Goal: Task Accomplishment & Management: Manage account settings

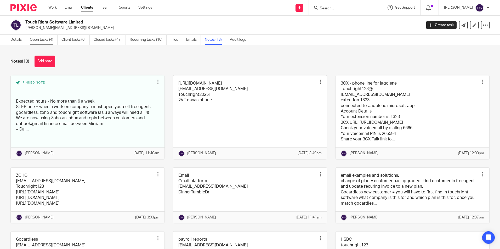
click at [46, 39] on link "Open tasks (4)" at bounding box center [44, 40] width 28 height 10
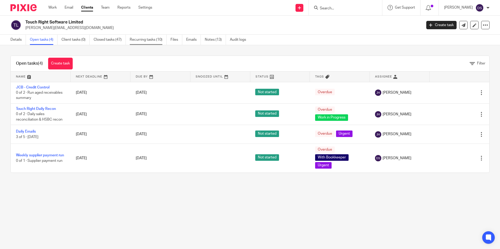
click at [152, 40] on link "Recurring tasks (10)" at bounding box center [148, 40] width 37 height 10
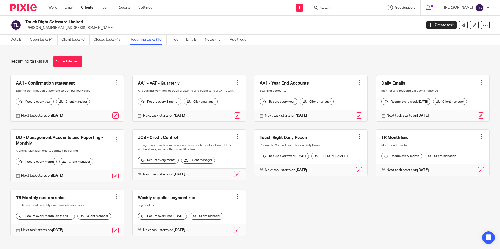
click at [50, 142] on link at bounding box center [67, 156] width 113 height 52
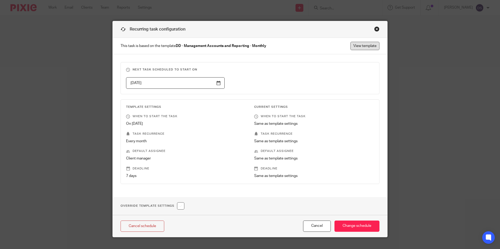
click at [365, 47] on link "View template" at bounding box center [364, 46] width 29 height 8
click at [374, 29] on div "Close this dialog window" at bounding box center [376, 28] width 5 height 5
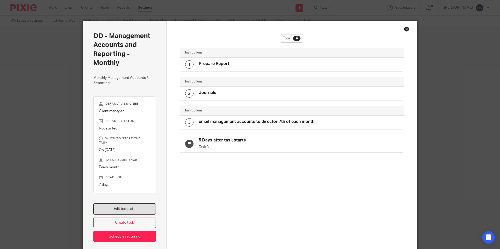
click at [123, 206] on link "Edit template" at bounding box center [124, 209] width 62 height 11
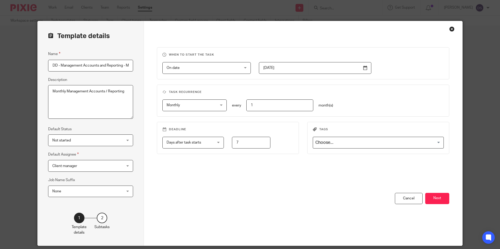
scroll to position [0, 11]
click at [444, 194] on button "Next" at bounding box center [437, 198] width 24 height 11
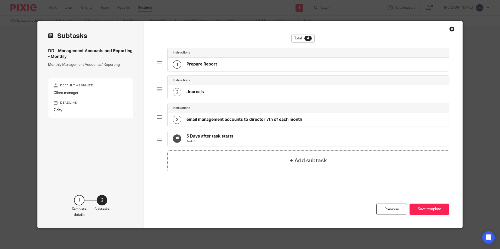
click at [207, 118] on h4 "email management accounts to director 7th of each month" at bounding box center [244, 119] width 116 height 5
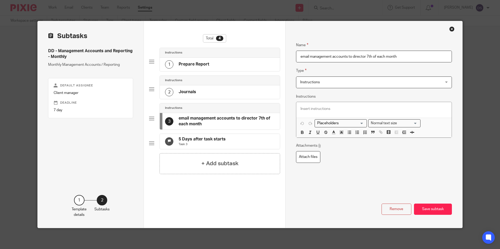
drag, startPoint x: 410, startPoint y: 57, endPoint x: 297, endPoint y: 57, distance: 112.9
click at [297, 57] on input "email management accounts to director 7th of each month" at bounding box center [374, 57] width 156 height 12
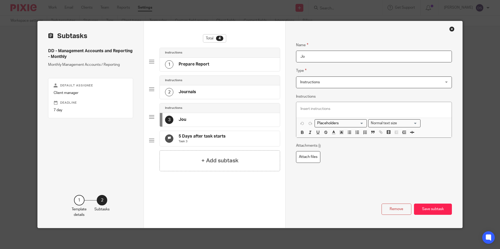
type input "J"
type input "r"
type input "P&L are now saved in google drive"
click at [308, 109] on p at bounding box center [373, 108] width 147 height 5
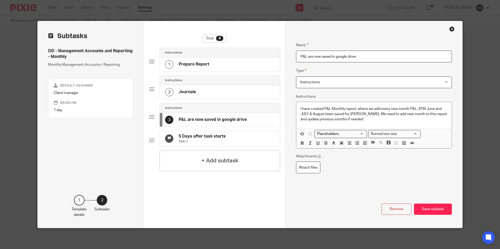
click at [195, 93] on div "2 Journals" at bounding box center [220, 92] width 120 height 14
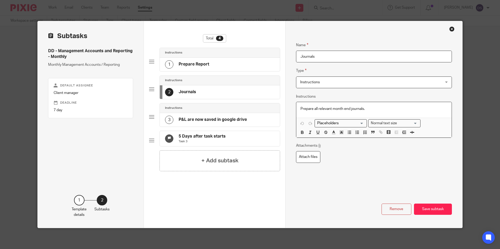
click at [368, 109] on p "Prepare all relevant month end journals." at bounding box center [373, 108] width 147 height 5
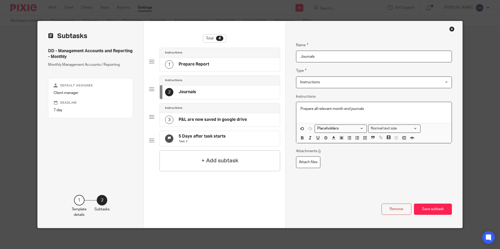
click at [381, 109] on p "Prepare all relevant month end journals" at bounding box center [373, 108] width 147 height 5
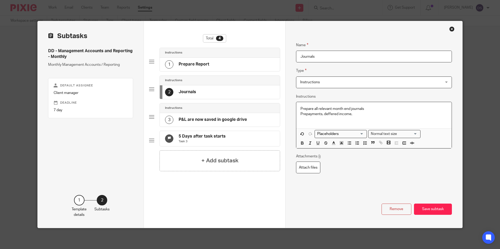
click at [328, 115] on p "Prepayments, deffered income," at bounding box center [373, 114] width 147 height 5
click at [352, 113] on p "Prepayments, deferred income," at bounding box center [373, 114] width 147 height 5
click at [197, 64] on h4 "Prepare Report" at bounding box center [194, 64] width 31 height 5
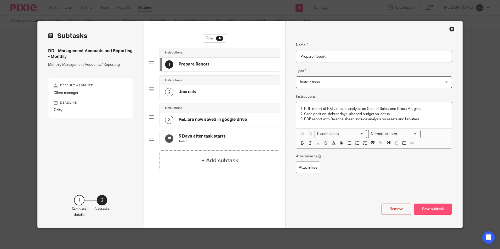
click at [428, 209] on button "Save subtask" at bounding box center [433, 209] width 38 height 11
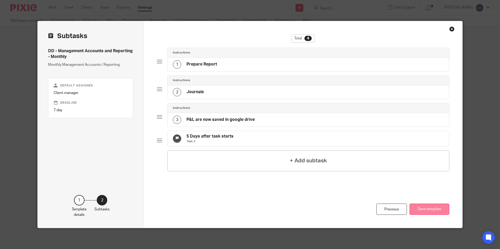
click at [434, 208] on button "Save template" at bounding box center [429, 209] width 40 height 11
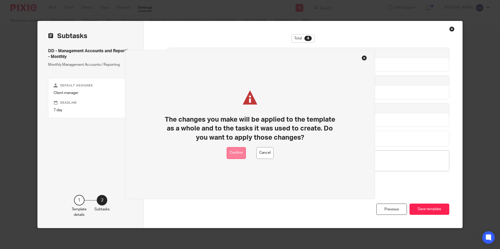
click at [233, 155] on button "Confirm" at bounding box center [236, 153] width 19 height 12
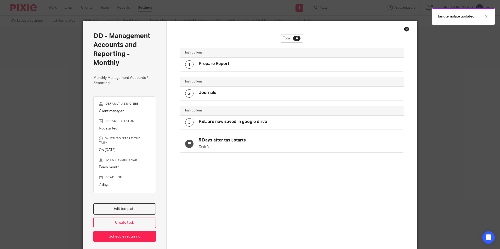
click at [405, 28] on div "Close this dialog window" at bounding box center [406, 28] width 5 height 5
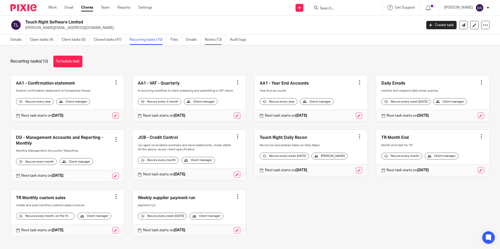
click at [221, 40] on link "Notes (13)" at bounding box center [215, 40] width 21 height 10
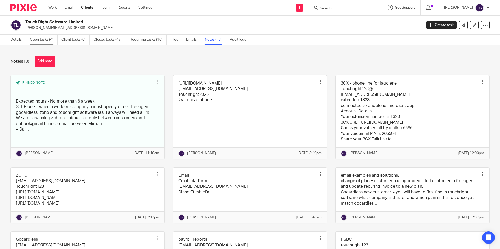
click at [49, 42] on link "Open tasks (4)" at bounding box center [44, 40] width 28 height 10
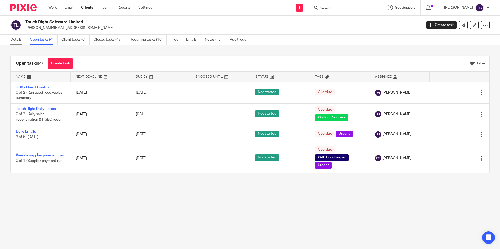
click at [15, 39] on link "Details" at bounding box center [17, 40] width 15 height 10
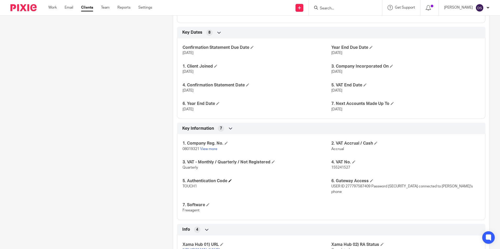
scroll to position [340, 0]
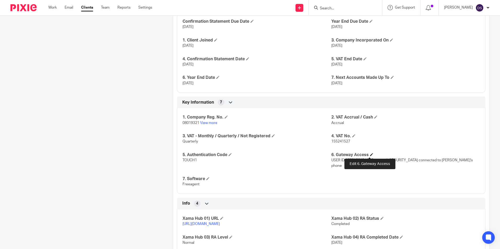
click at [370, 154] on span at bounding box center [371, 154] width 3 height 3
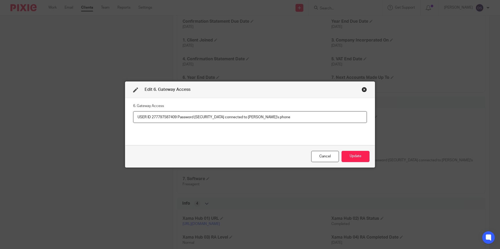
drag, startPoint x: 175, startPoint y: 116, endPoint x: 150, endPoint y: 116, distance: 25.1
click at [150, 116] on input "USER ID 277797587409 Password Plentific2021! connected to Dasa's phone" at bounding box center [250, 117] width 234 height 12
drag, startPoint x: 200, startPoint y: 117, endPoint x: 216, endPoint y: 116, distance: 16.5
click at [216, 116] on input "USER ID 277797587409 Password Plentific2021! connected to Dasa's phone" at bounding box center [250, 117] width 234 height 12
click at [362, 90] on div "Close this dialog window" at bounding box center [363, 89] width 5 height 5
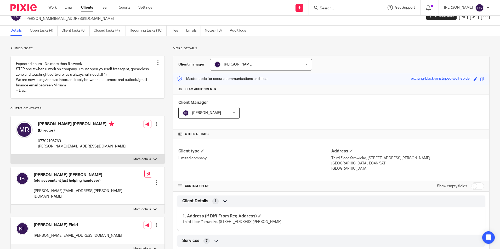
scroll to position [0, 0]
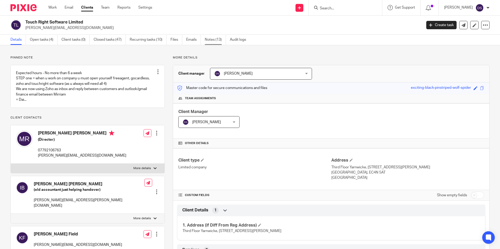
click at [213, 41] on link "Notes (13)" at bounding box center [215, 40] width 21 height 10
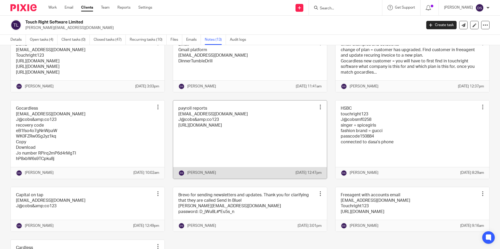
scroll to position [157, 0]
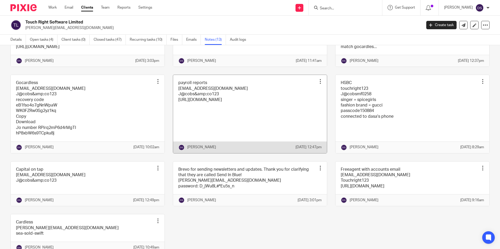
click at [194, 102] on link at bounding box center [250, 114] width 154 height 78
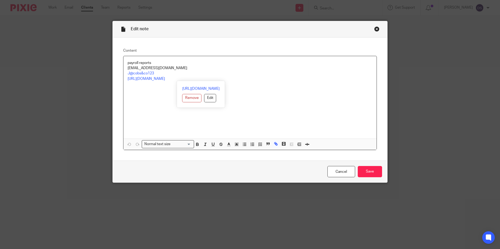
drag, startPoint x: 279, startPoint y: 80, endPoint x: 112, endPoint y: 77, distance: 167.6
click at [113, 77] on div "Content payroll reports accounts@touchrightsoftware.com J@cobs&co123 https://my…" at bounding box center [250, 99] width 274 height 123
copy link "https://mypayroll.sharefile.com/home/shared/fo9745b8-c890-423a-86ab-14da181ecf91"
click at [132, 113] on div "payroll reports accounts@touchrightsoftware.com J@cobs&co123 https://mypayroll.…" at bounding box center [249, 97] width 253 height 83
drag, startPoint x: 192, startPoint y: 70, endPoint x: 120, endPoint y: 68, distance: 71.6
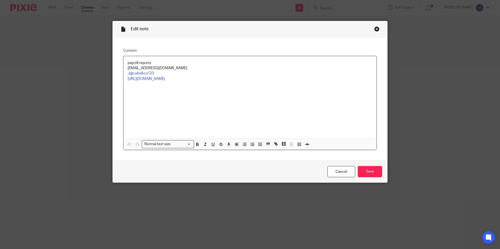
click at [120, 68] on div "Content payroll reports accounts@touchrightsoftware.com J@cobs&co123 https://my…" at bounding box center [250, 99] width 274 height 123
copy p "accounts@touchrightsoftware.com"
drag, startPoint x: 222, startPoint y: 96, endPoint x: 218, endPoint y: 94, distance: 4.3
click at [218, 94] on div "payroll reports accounts@touchrightsoftware.com J@cobs&co123 https://mypayroll.…" at bounding box center [249, 97] width 253 height 83
drag, startPoint x: 159, startPoint y: 73, endPoint x: 109, endPoint y: 72, distance: 49.9
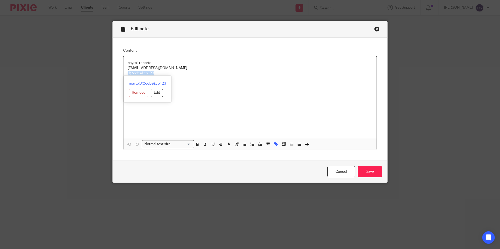
click at [109, 72] on div "Edit note Content payroll reports accounts@touchrightsoftware.com J@cobs&co123 …" at bounding box center [250, 124] width 500 height 249
copy link "J@cobs&co123"
click at [376, 30] on div "Close this dialog window" at bounding box center [376, 28] width 5 height 5
